Goal: Task Accomplishment & Management: Use online tool/utility

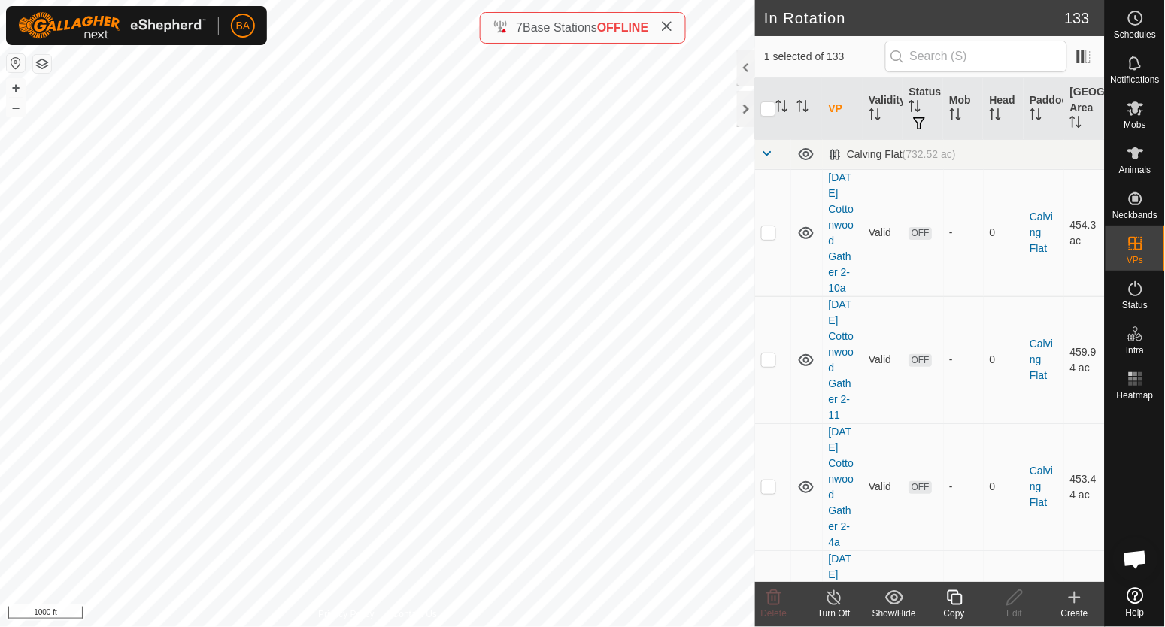
checkbox input "true"
checkbox input "false"
checkbox input "true"
checkbox input "false"
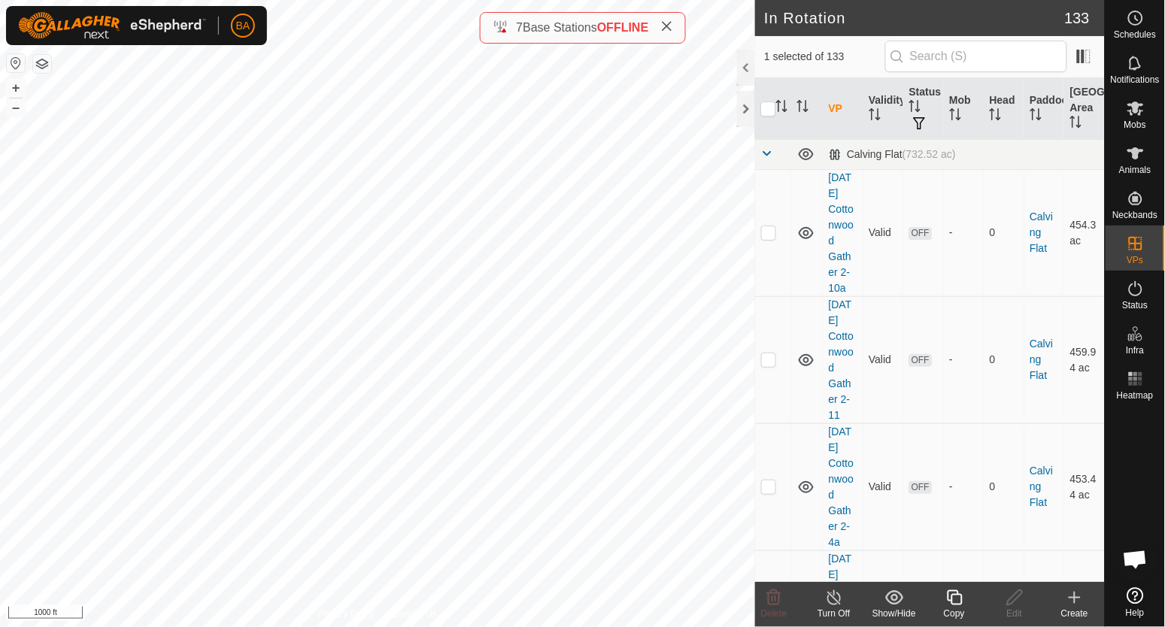
checkbox input "true"
checkbox input "false"
checkbox input "true"
checkbox input "false"
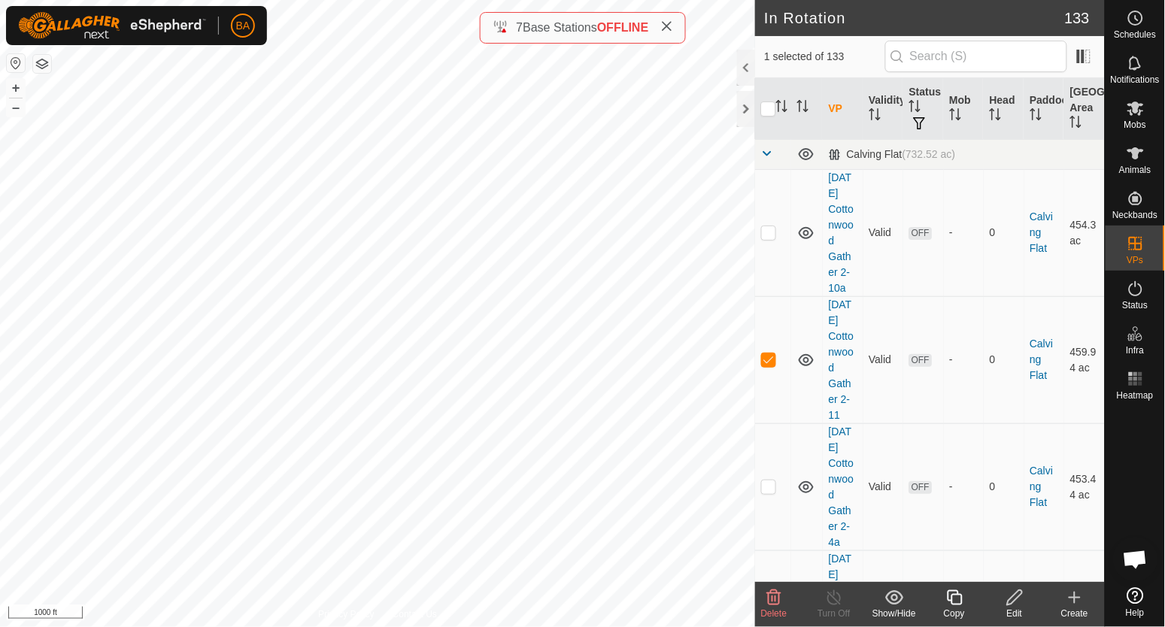
click at [1063, 595] on create-svg-icon at bounding box center [1074, 598] width 60 height 18
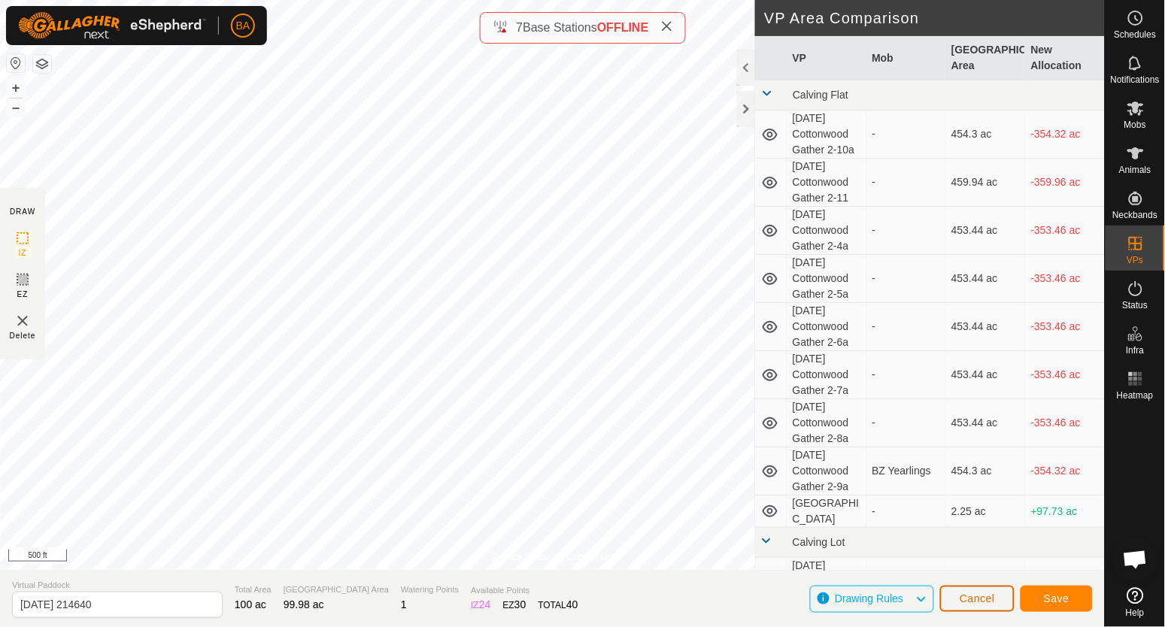
click at [959, 605] on button "Cancel" at bounding box center [977, 599] width 74 height 26
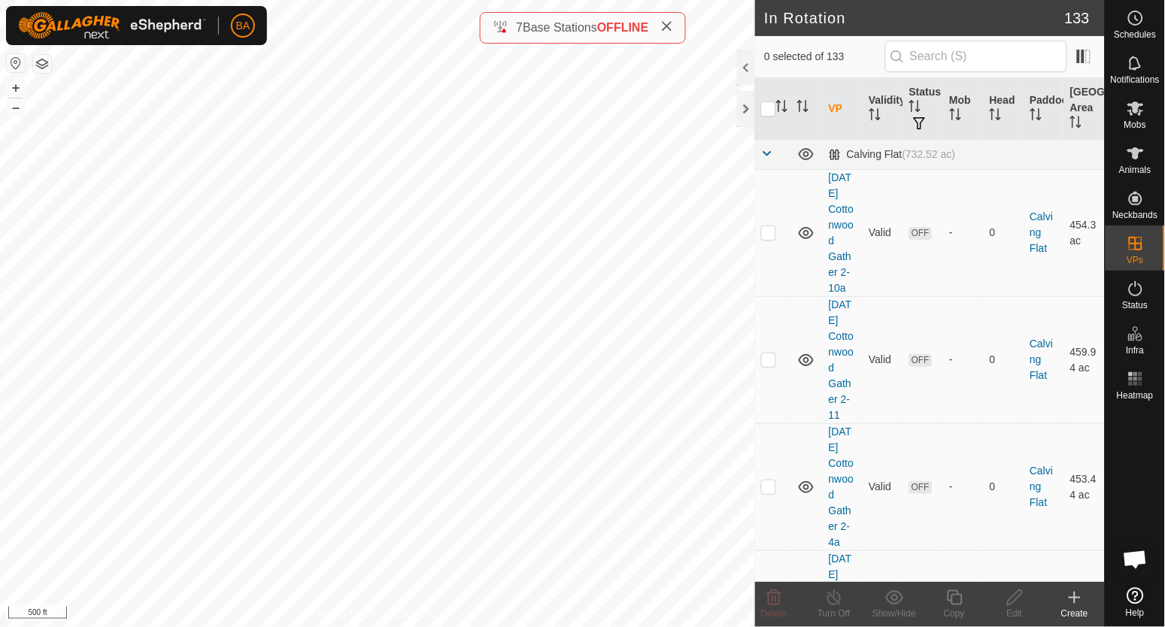
checkbox input "true"
checkbox input "false"
drag, startPoint x: 824, startPoint y: 318, endPoint x: 846, endPoint y: 444, distance: 127.5
click at [846, 423] on td "[DATE] Cottonwood Gather 2-11" at bounding box center [843, 359] width 41 height 127
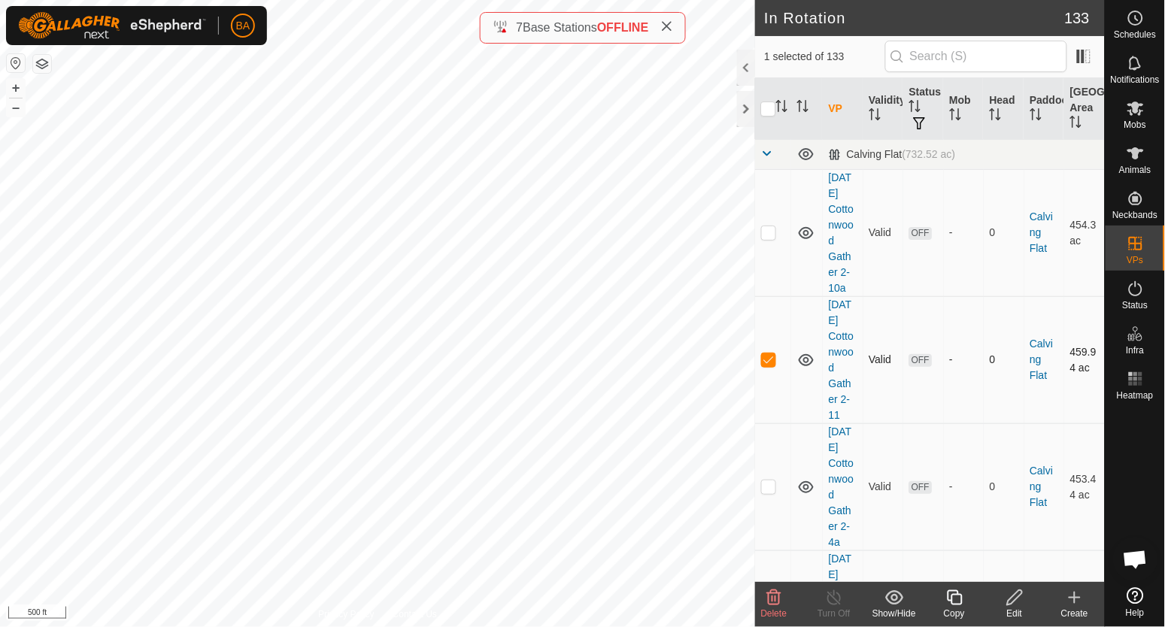
copy link "[DATE] Cottonwood Gather 2-11"
click at [1125, 123] on span "Mobs" at bounding box center [1135, 124] width 22 height 9
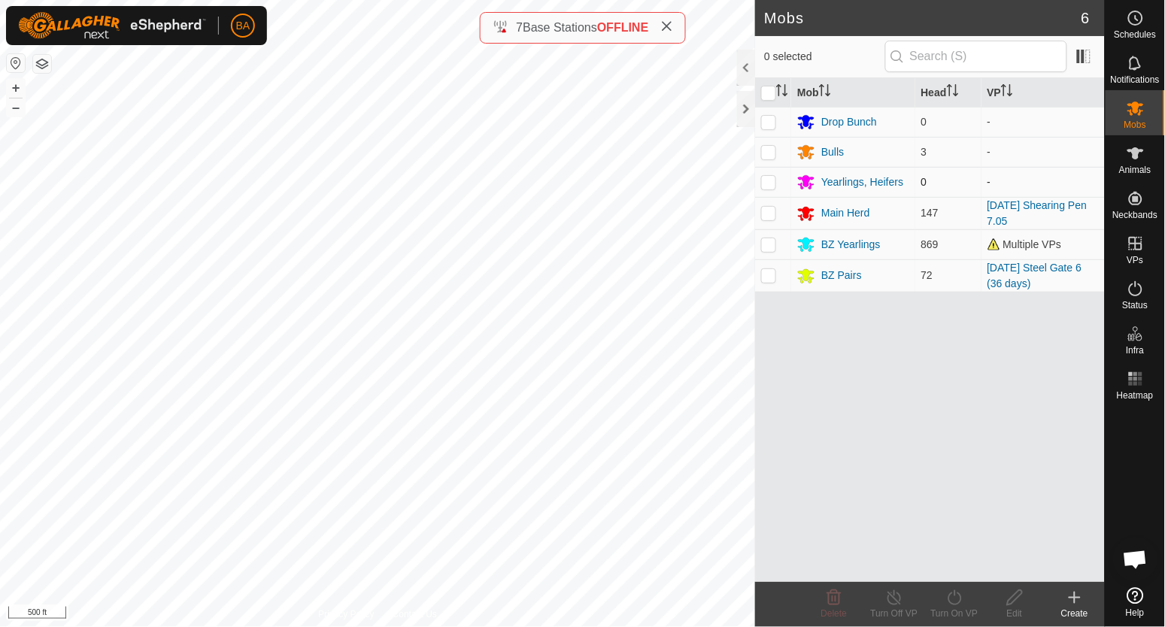
click at [774, 181] on p-checkbox at bounding box center [768, 182] width 15 height 12
click at [772, 186] on p-checkbox at bounding box center [768, 182] width 15 height 12
checkbox input "false"
click at [770, 250] on p-checkbox at bounding box center [768, 244] width 15 height 12
checkbox input "true"
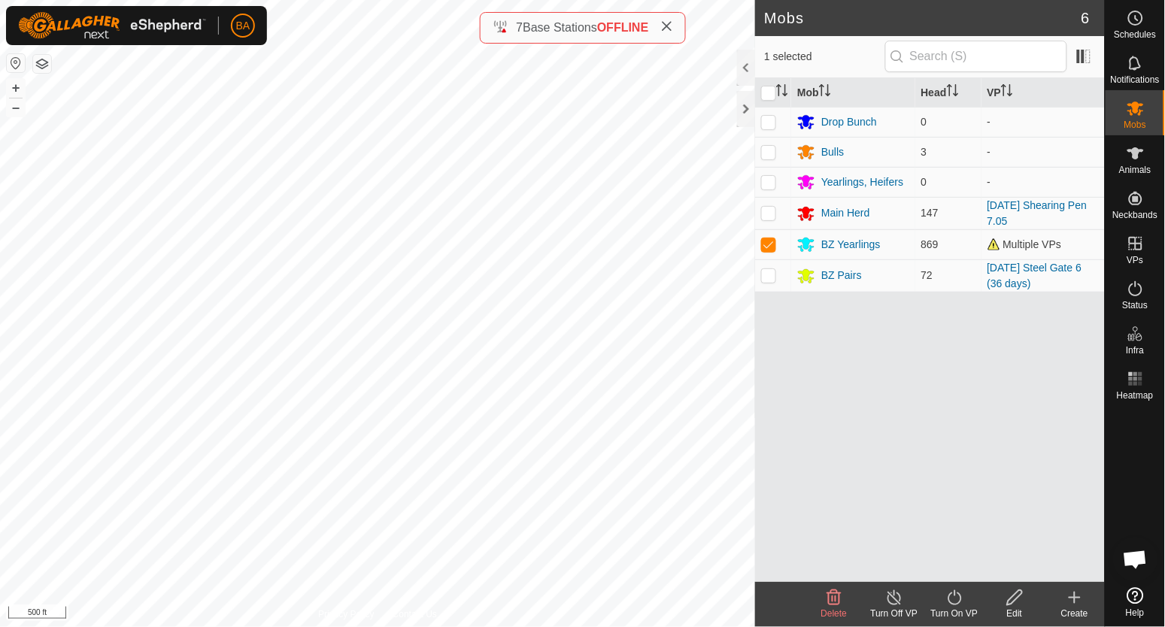
click at [968, 593] on turn-on-svg-icon at bounding box center [954, 598] width 60 height 18
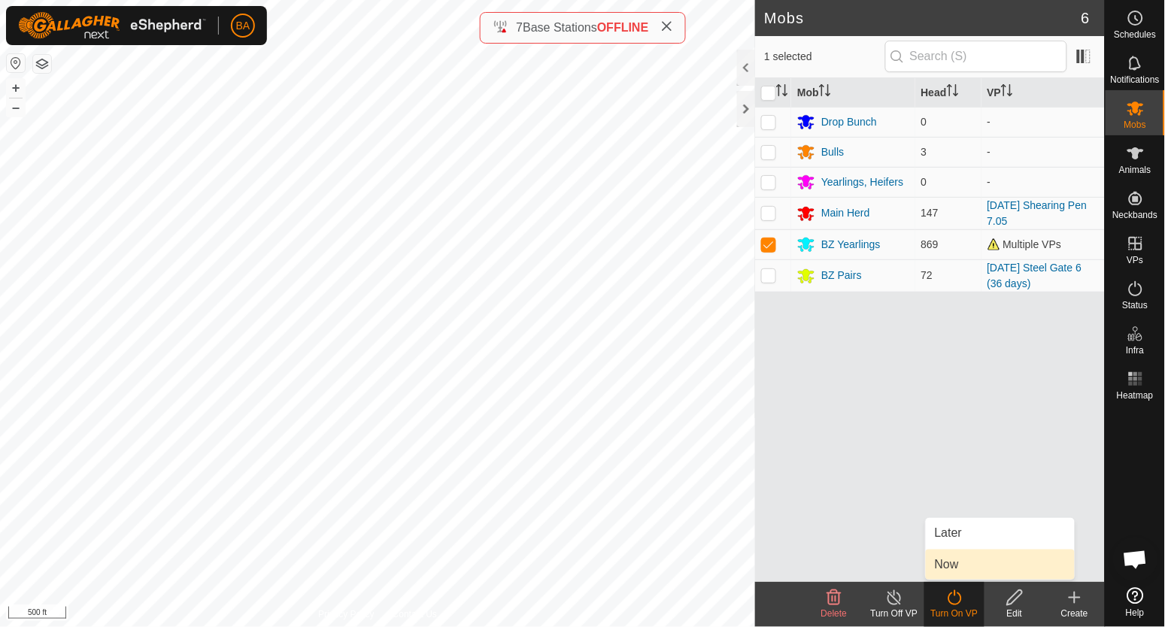
click at [957, 565] on link "Now" at bounding box center [1000, 565] width 149 height 30
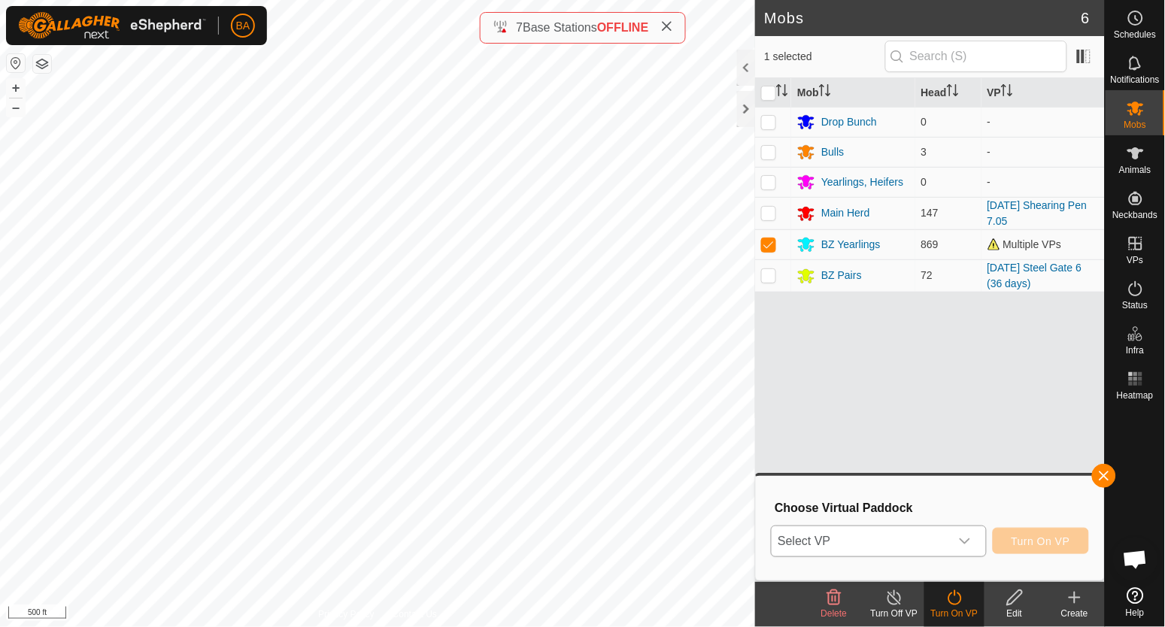
click at [957, 544] on div "dropdown trigger" at bounding box center [965, 541] width 30 height 30
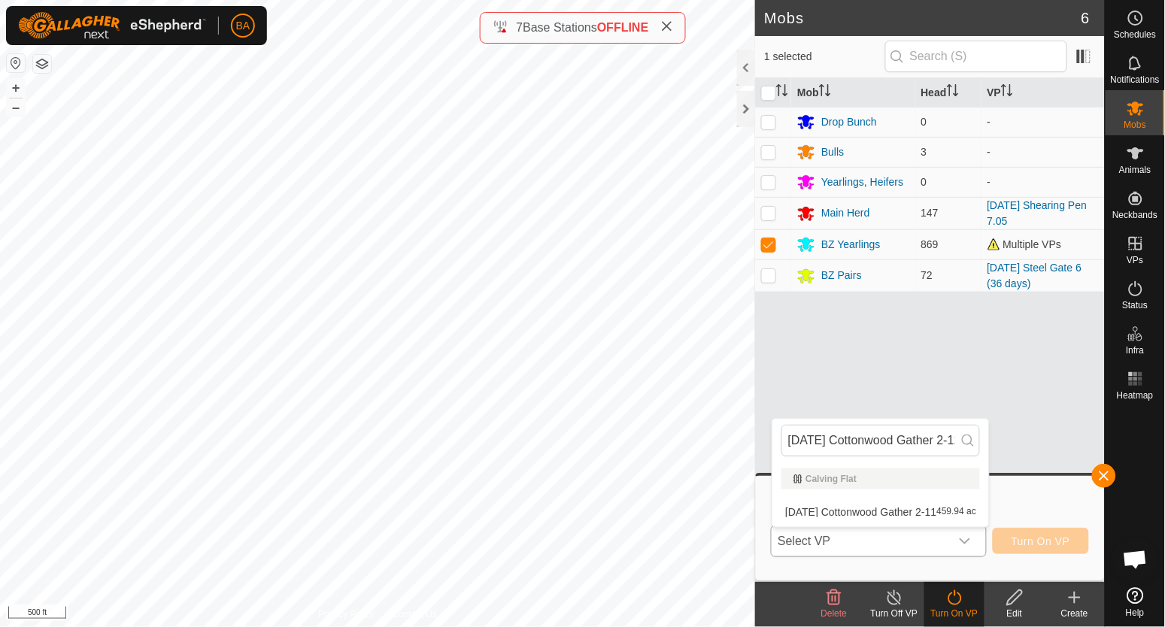
scroll to position [0, 9]
type input "[DATE] Cottonwood Gather 2-11"
click at [956, 512] on li "[DATE] Cottonwood Gather 2-11 459.94 ac" at bounding box center [880, 512] width 217 height 30
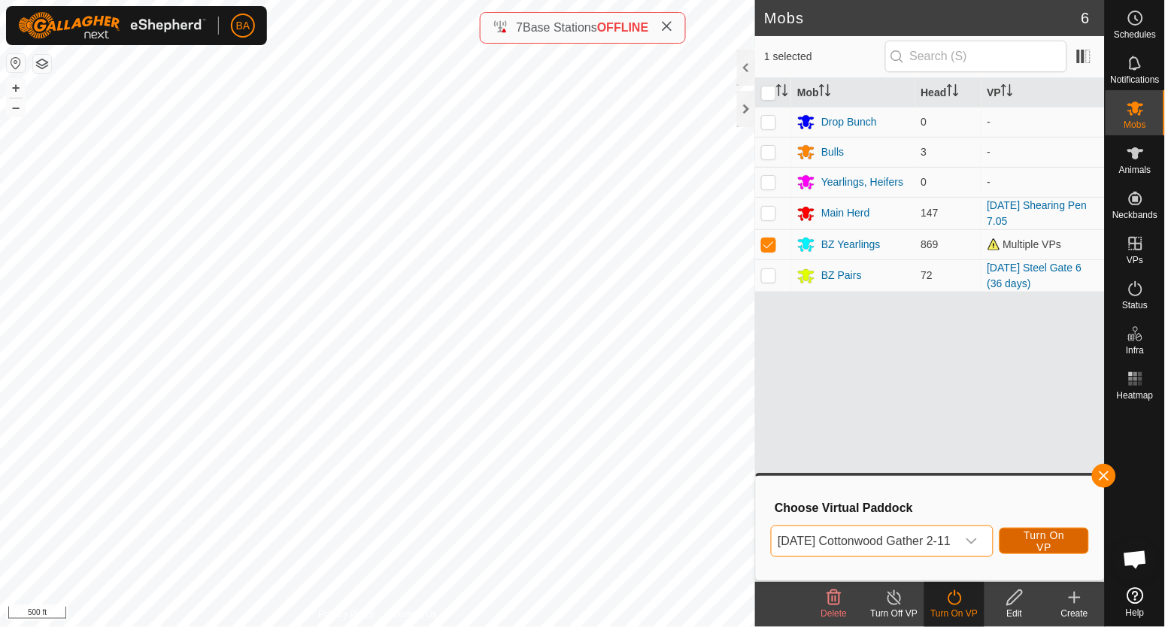
click at [1068, 538] on span "Turn On VP" at bounding box center [1044, 541] width 52 height 24
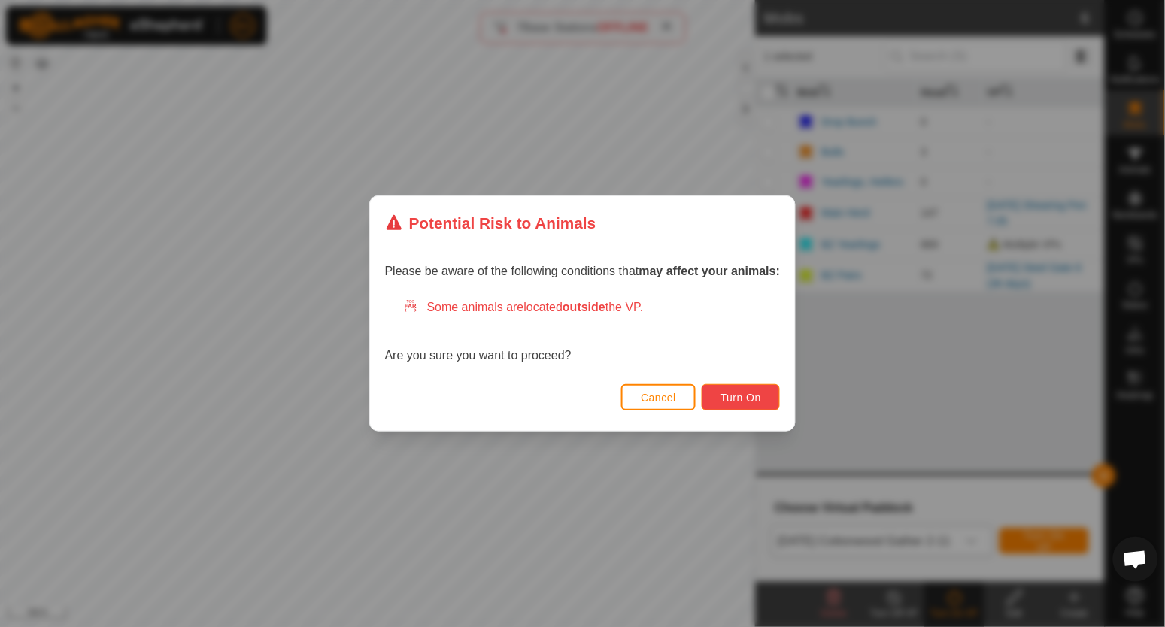
click at [743, 395] on span "Turn On" at bounding box center [740, 398] width 41 height 12
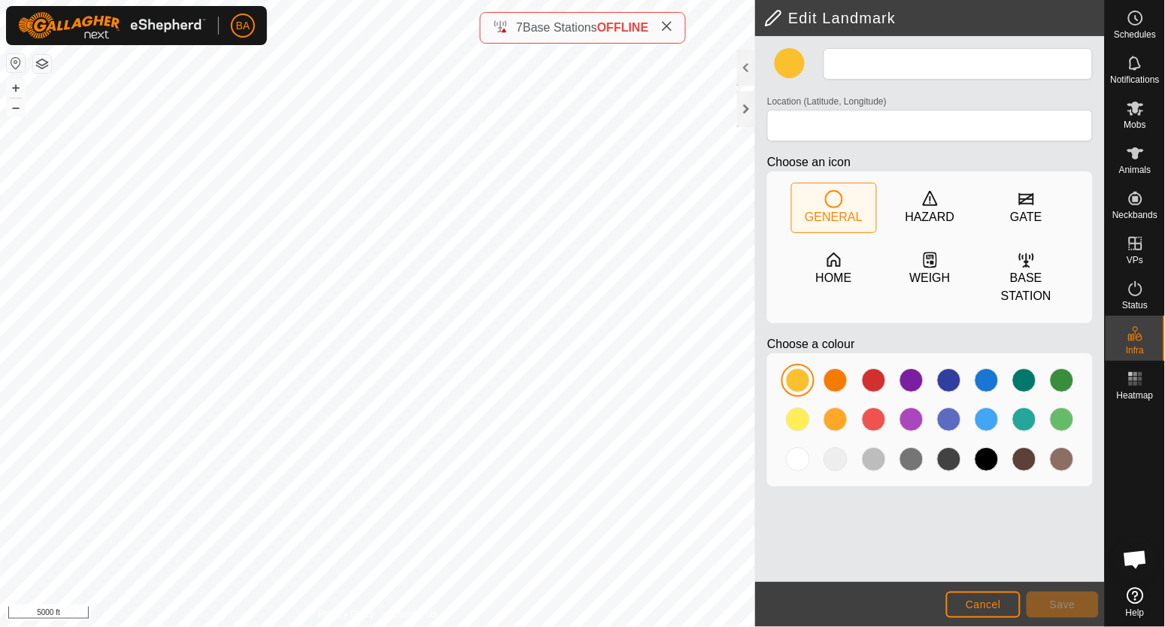
type input "Crossing"
type input "45.246013, -104.542736"
click at [917, 426] on div at bounding box center [911, 420] width 24 height 24
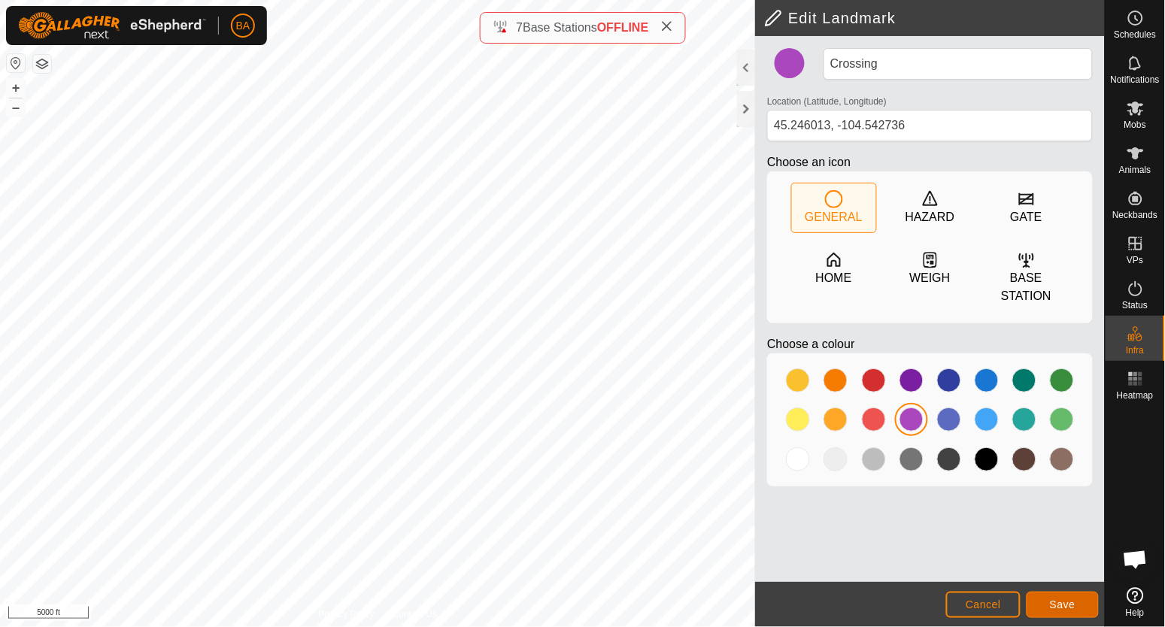
click at [1044, 604] on button "Save" at bounding box center [1062, 605] width 72 height 26
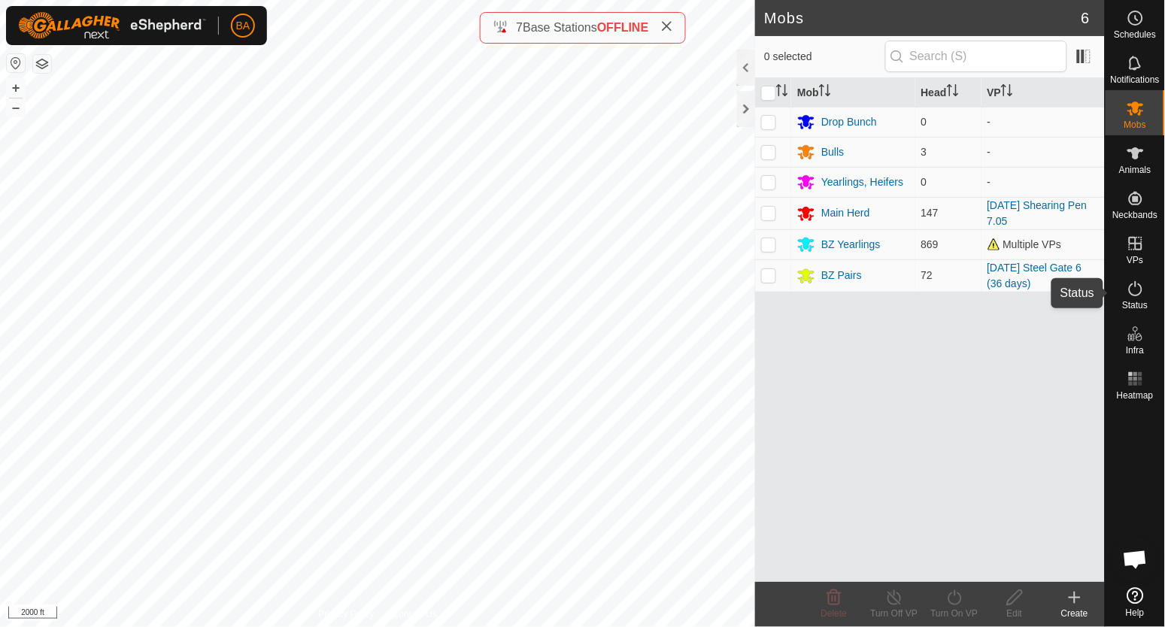
click at [1138, 301] on span "Status" at bounding box center [1135, 305] width 26 height 9
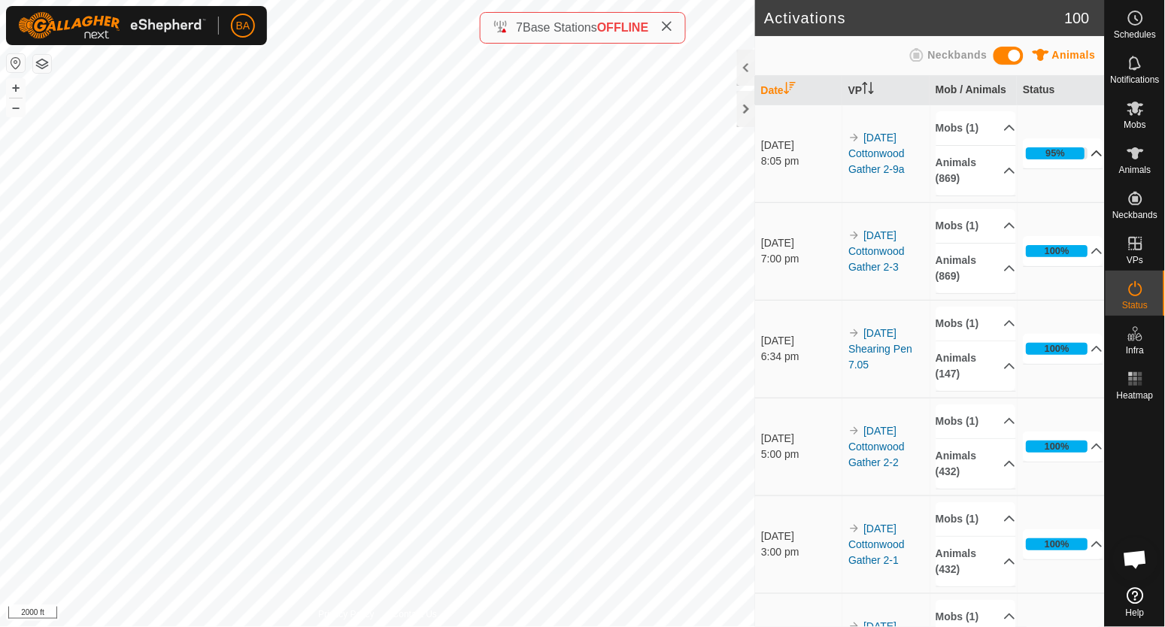
click at [1075, 164] on p-accordion-header "95%" at bounding box center [1063, 153] width 80 height 30
